Goal: Information Seeking & Learning: Understand process/instructions

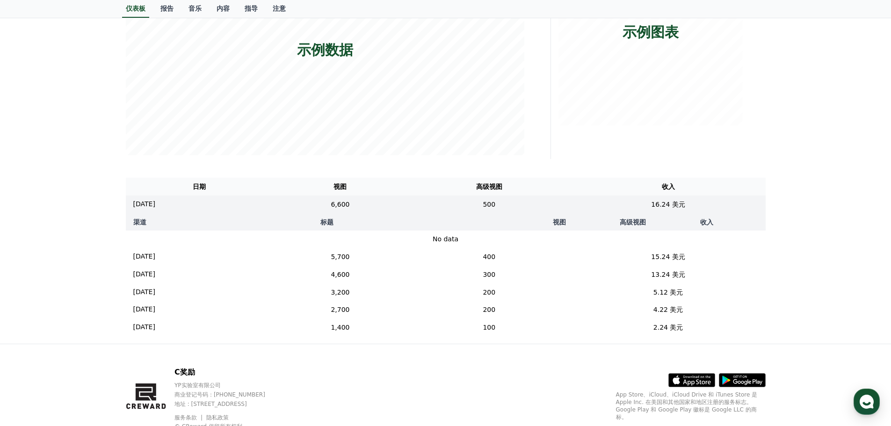
click at [180, 206] on td "[DATE] 12/05" at bounding box center [200, 205] width 148 height 18
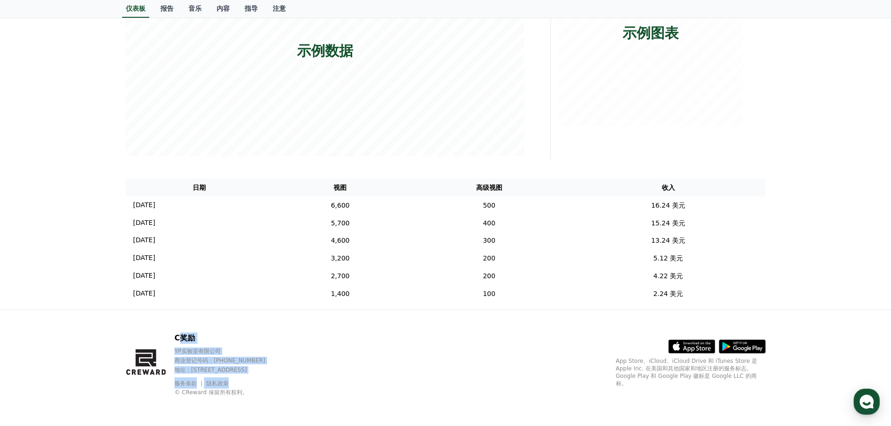
drag, startPoint x: 194, startPoint y: 347, endPoint x: 303, endPoint y: 387, distance: 115.6
click at [284, 387] on div "C奖励 YP实验室有限公司 商业登记号码：[PHONE_NUMBER] 地址 : [STREET_ADDRESS] 服务条款 隐私政策 © CReward 保…" at bounding box center [228, 365] width 109 height 64
click at [284, 387] on div "服务条款 隐私政策 © CReward 保留所有权利。" at bounding box center [228, 387] width 109 height 19
drag, startPoint x: 246, startPoint y: 385, endPoint x: 160, endPoint y: 323, distance: 104.9
click at [161, 324] on div "C奖励 YP实验室有限公司 商业登记号码：[PHONE_NUMBER] 地址 : [STREET_ADDRESS] 服务条款 隐私政策 © CReward 保…" at bounding box center [445, 368] width 655 height 116
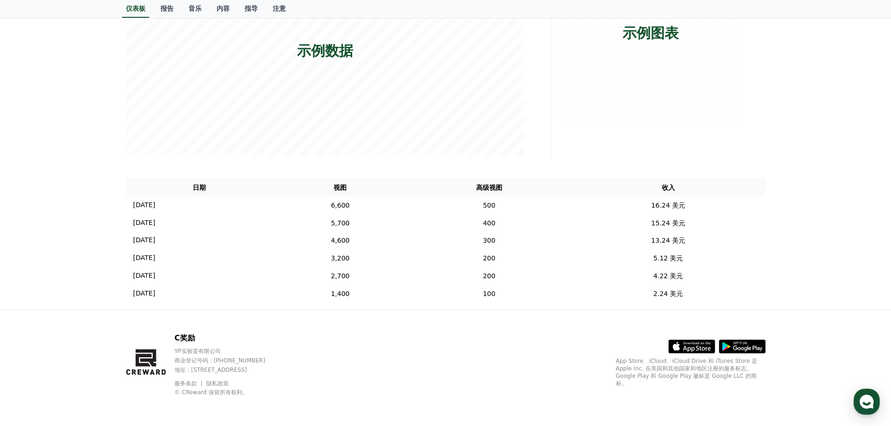
click at [160, 322] on div "C奖励 YP实验室有限公司 商业登记号码：[PHONE_NUMBER] 地址 : [STREET_ADDRESS] 服务条款 隐私政策 © CReward 保…" at bounding box center [445, 368] width 655 height 116
drag, startPoint x: 211, startPoint y: 344, endPoint x: 327, endPoint y: 410, distance: 133.9
click at [326, 409] on div "C奖励 YP实验室有限公司 商业登记号码：[PHONE_NUMBER] 地址 : [STREET_ADDRESS] 服务条款 隐私政策 © CReward 保…" at bounding box center [445, 368] width 655 height 116
click at [327, 410] on div "C奖励 YP实验室有限公司 商业登记号码：[PHONE_NUMBER] 地址 : [STREET_ADDRESS] 服务条款 隐私政策 © CReward 保…" at bounding box center [445, 368] width 655 height 116
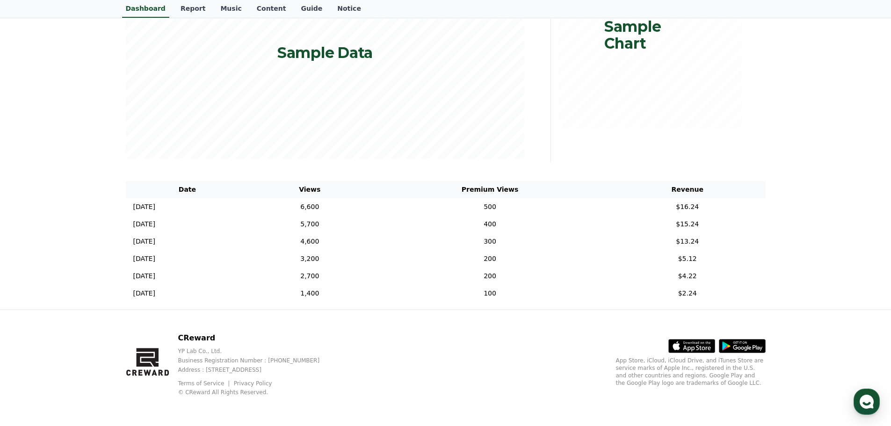
scroll to position [191, 0]
drag, startPoint x: 182, startPoint y: 336, endPoint x: 250, endPoint y: 356, distance: 70.4
click at [249, 356] on div "CReward YP Lab Co., Ltd. Business Registration Number : [PHONE_NUMBER] Address …" at bounding box center [256, 365] width 157 height 64
click at [250, 357] on p "Business Registration Number : [PHONE_NUMBER]" at bounding box center [256, 360] width 157 height 7
drag, startPoint x: 207, startPoint y: 353, endPoint x: 173, endPoint y: 349, distance: 33.9
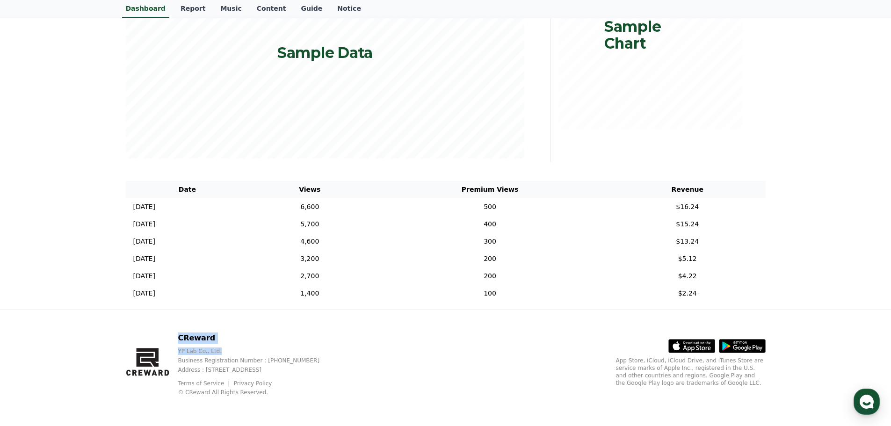
click at [173, 349] on div "CReward YP Lab Co., Ltd. Business Registration Number : [PHONE_NUMBER] Address …" at bounding box center [230, 365] width 209 height 64
click at [171, 343] on icon at bounding box center [148, 363] width 45 height 60
drag, startPoint x: 172, startPoint y: 332, endPoint x: 265, endPoint y: 381, distance: 104.8
click at [264, 381] on div "CReward YP Lab Co., Ltd. Business Registration Number : [PHONE_NUMBER] Address …" at bounding box center [230, 365] width 209 height 64
click at [265, 381] on link "Privacy Policy" at bounding box center [253, 383] width 38 height 7
